Goal: Information Seeking & Learning: Check status

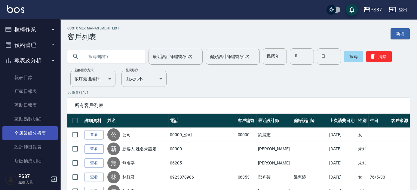
scroll to position [54, 0]
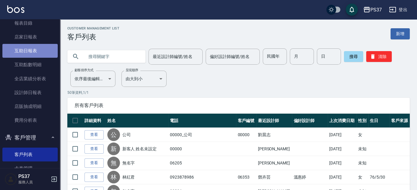
click at [30, 49] on link "互助日報表" at bounding box center [29, 51] width 55 height 14
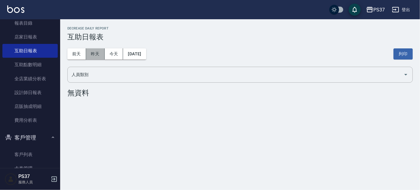
click at [94, 51] on button "昨天" at bounding box center [95, 53] width 19 height 11
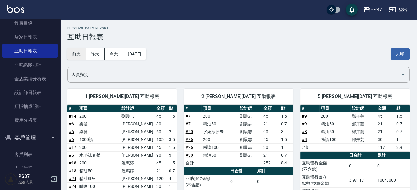
click at [79, 51] on button "前天" at bounding box center [76, 53] width 19 height 11
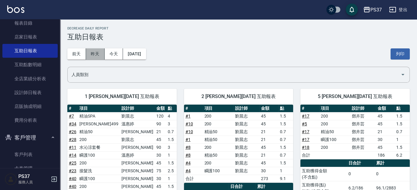
click at [96, 54] on button "昨天" at bounding box center [95, 53] width 19 height 11
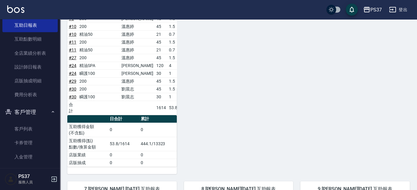
scroll to position [101, 0]
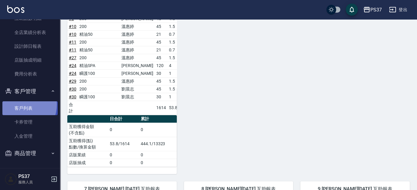
click at [20, 105] on link "客戶列表" at bounding box center [29, 108] width 55 height 14
